Goal: Transaction & Acquisition: Download file/media

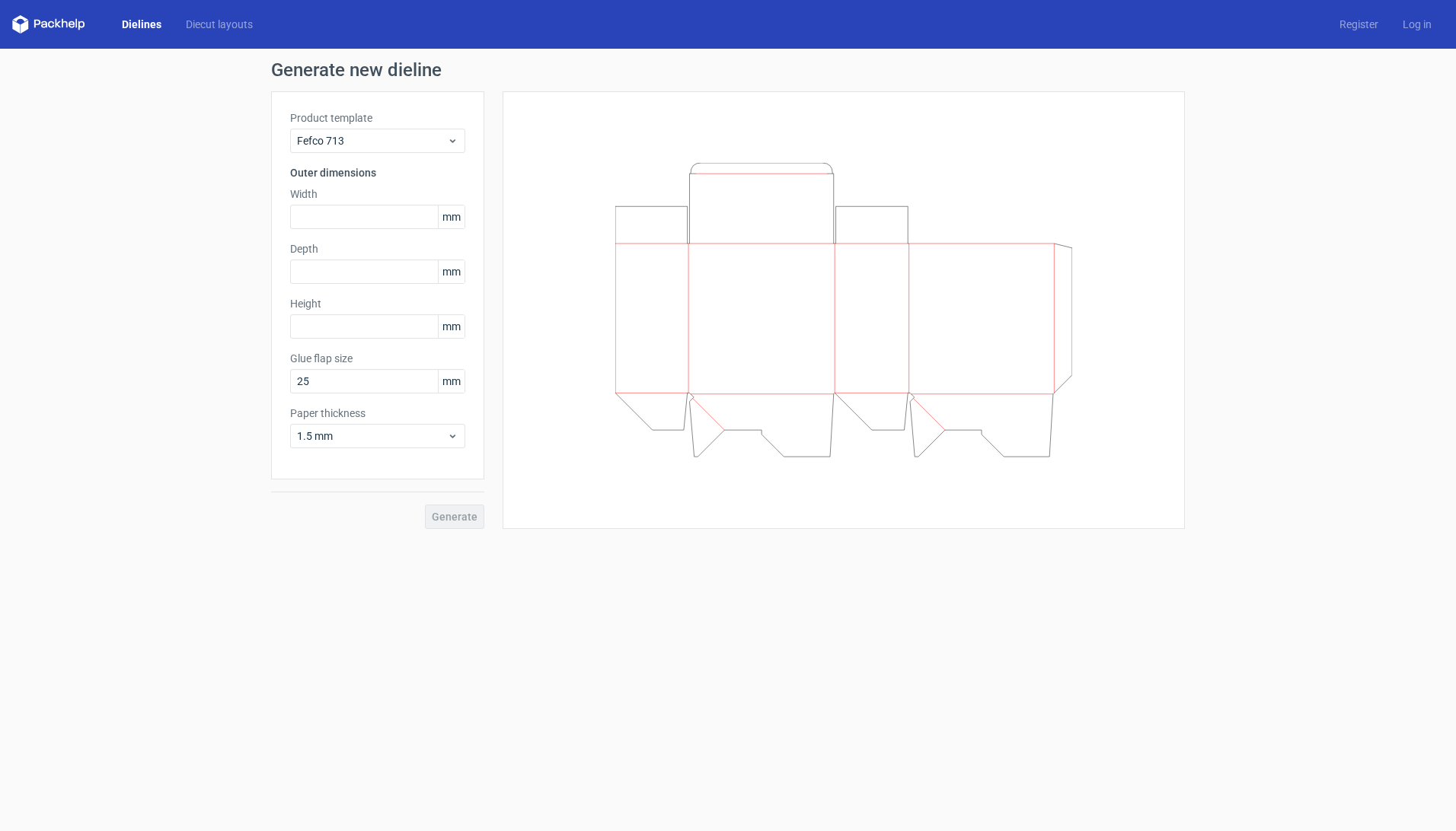
click at [472, 511] on div "Generate" at bounding box center [377, 504] width 213 height 49
drag, startPoint x: 472, startPoint y: 511, endPoint x: 749, endPoint y: 580, distance: 285.5
click at [752, 581] on form "Generate new dieline Product template Fefco 713 Outer dimensions Width mm Depth…" at bounding box center [728, 440] width 1456 height 783
click at [374, 224] on input "text" at bounding box center [377, 217] width 175 height 25
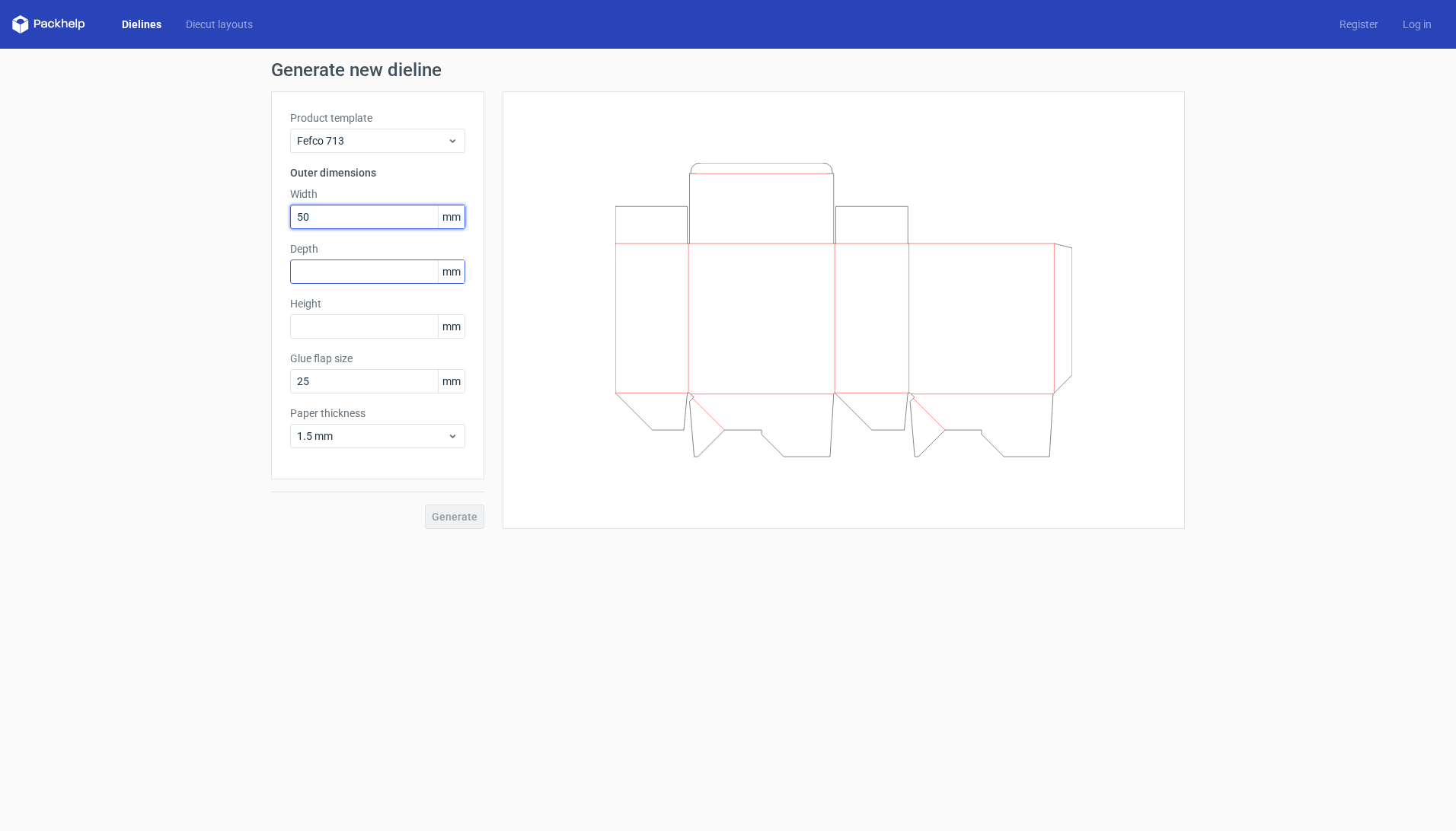
type input "50"
click at [369, 267] on input "text" at bounding box center [377, 272] width 175 height 25
type input "50"
click at [374, 316] on input "text" at bounding box center [377, 327] width 175 height 25
type input "50"
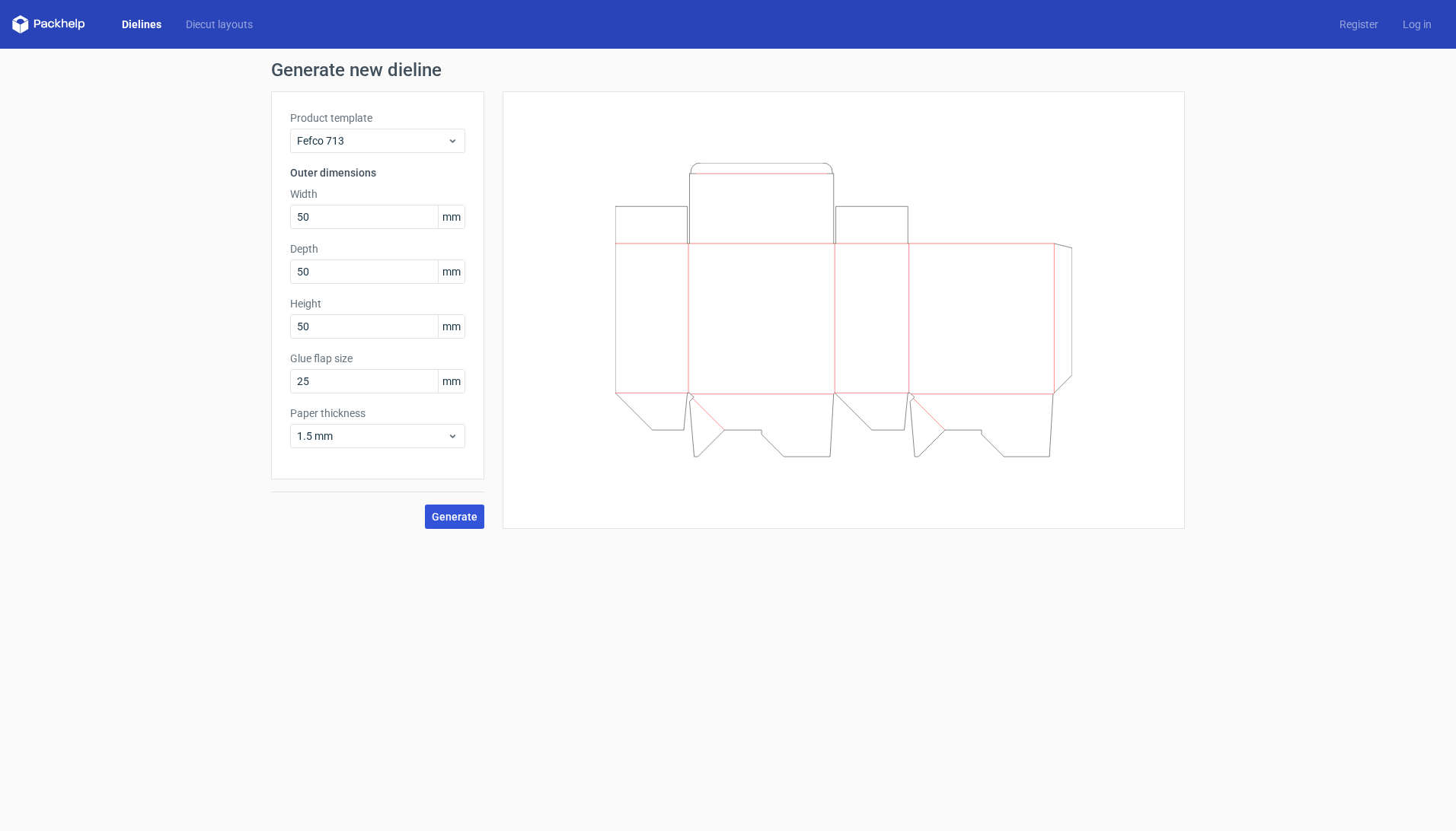
click at [441, 514] on span "Generate" at bounding box center [454, 517] width 46 height 10
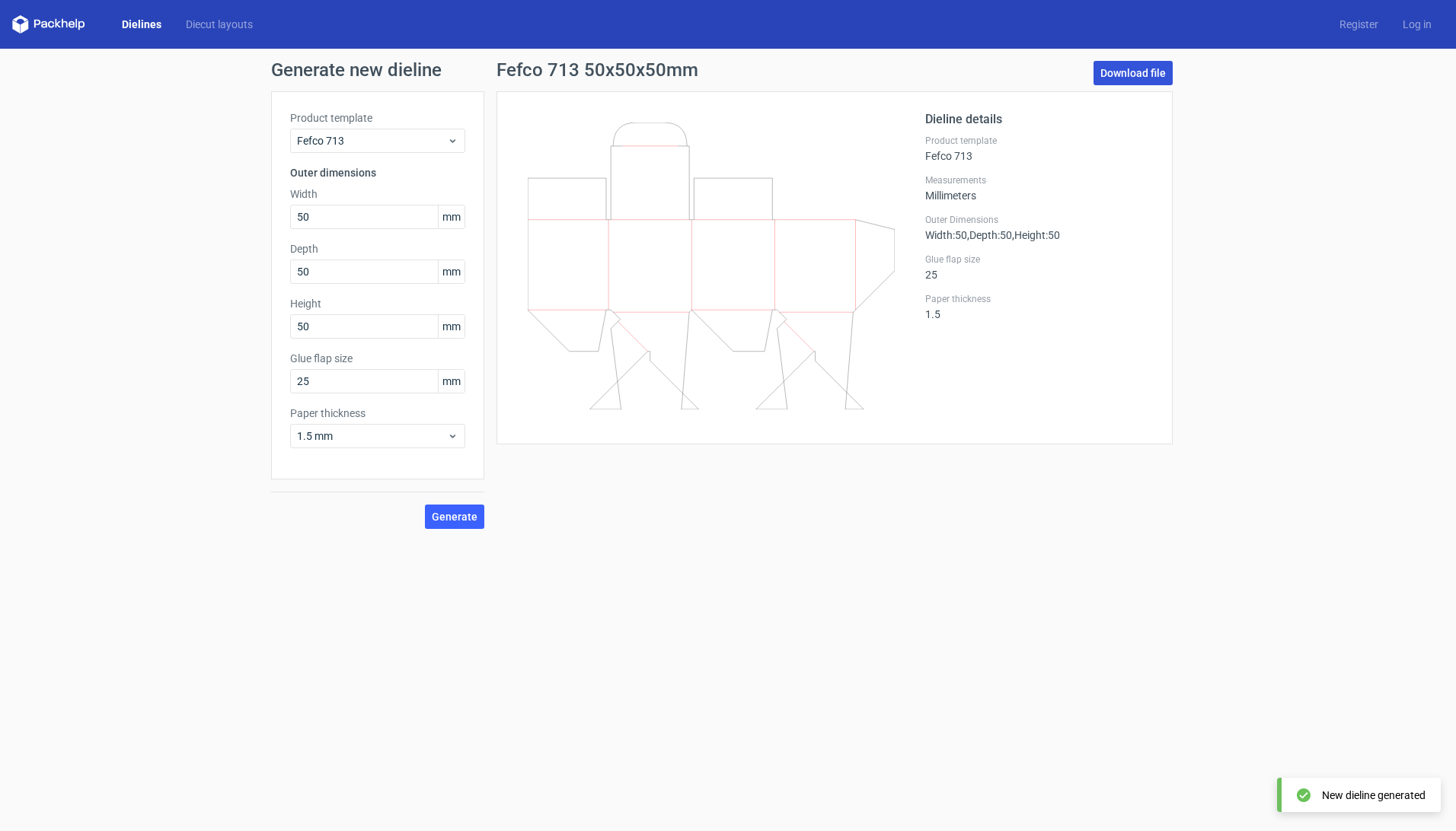
click at [1142, 73] on link "Download file" at bounding box center [1132, 73] width 79 height 25
click at [1329, 222] on div "Generate new dieline Product template Fefco 713 Outer dimensions Width 50 mm De…" at bounding box center [728, 294] width 1456 height 493
